Goal: Information Seeking & Learning: Learn about a topic

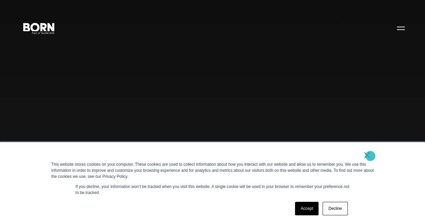
click at [370, 156] on link "×" at bounding box center [367, 155] width 8 height 6
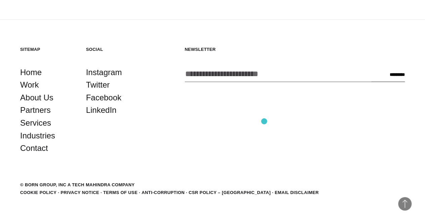
scroll to position [1668, 0]
click at [41, 104] on link "About Us" at bounding box center [36, 97] width 33 height 13
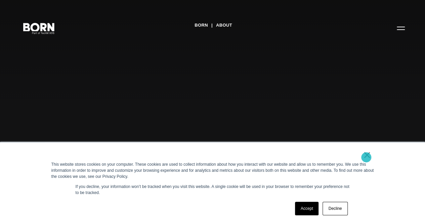
click at [366, 157] on link "×" at bounding box center [367, 155] width 8 height 6
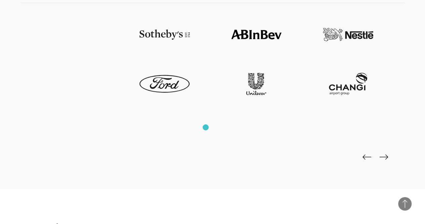
scroll to position [1412, 0]
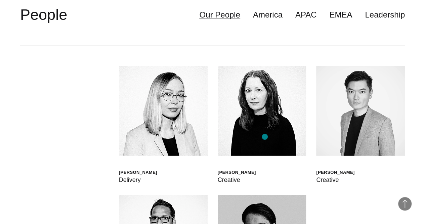
scroll to position [1580, 0]
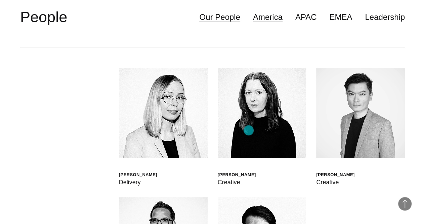
click at [253, 24] on link "America" at bounding box center [268, 17] width 30 height 13
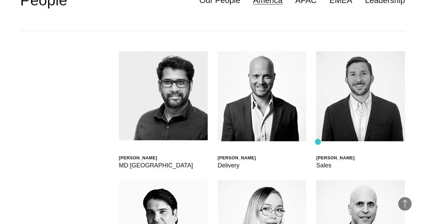
scroll to position [1647, 0]
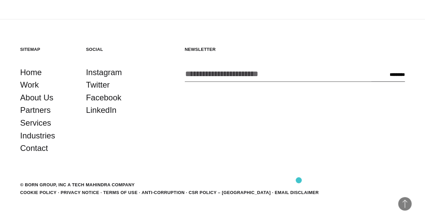
scroll to position [2286, 0]
click at [114, 116] on link "LinkedIn" at bounding box center [101, 110] width 31 height 13
